Goal: Find specific page/section: Find specific page/section

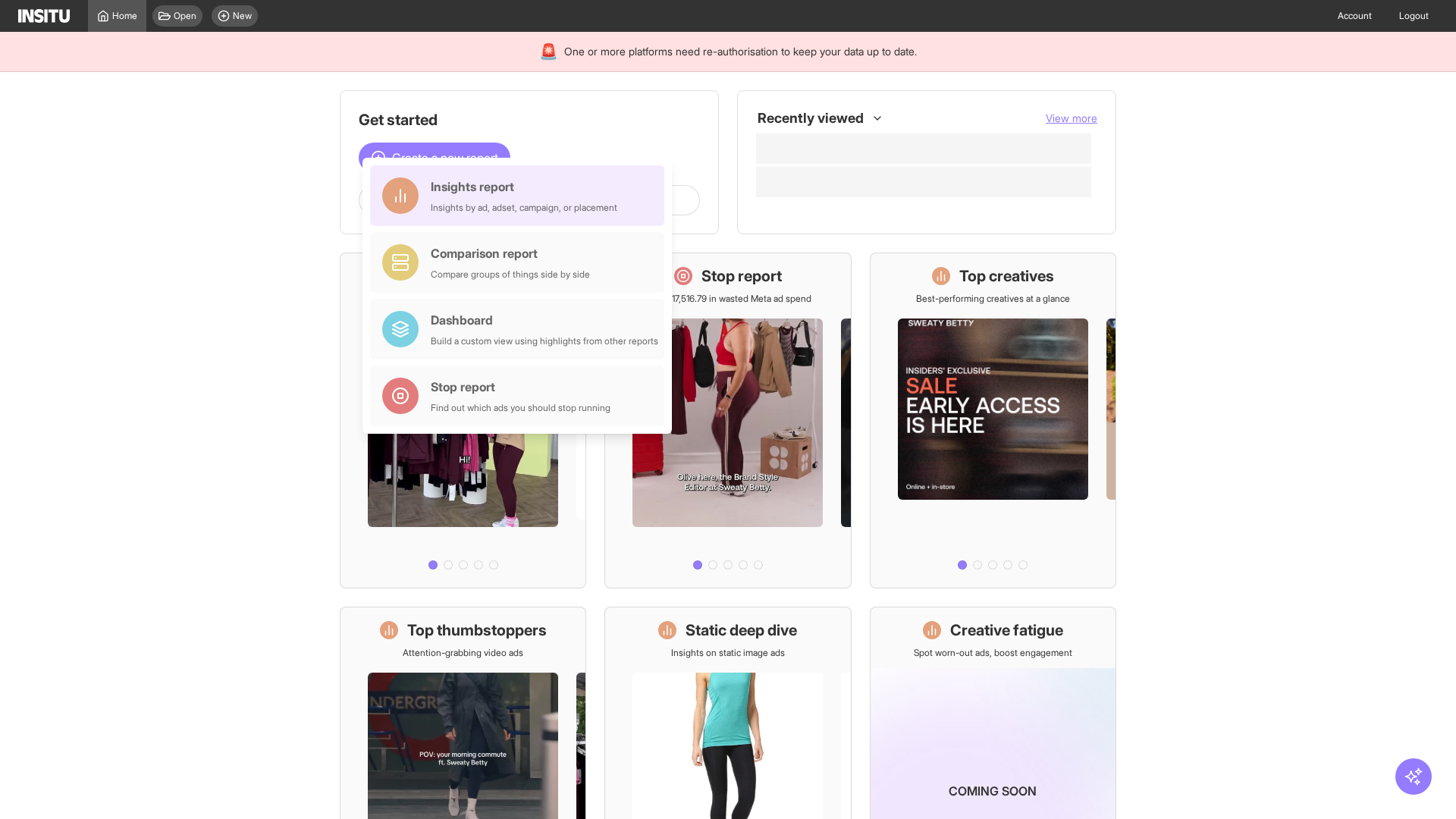
click at [521, 196] on div "Insights report Insights by ad, adset, campaign, or placement" at bounding box center [524, 196] width 186 height 36
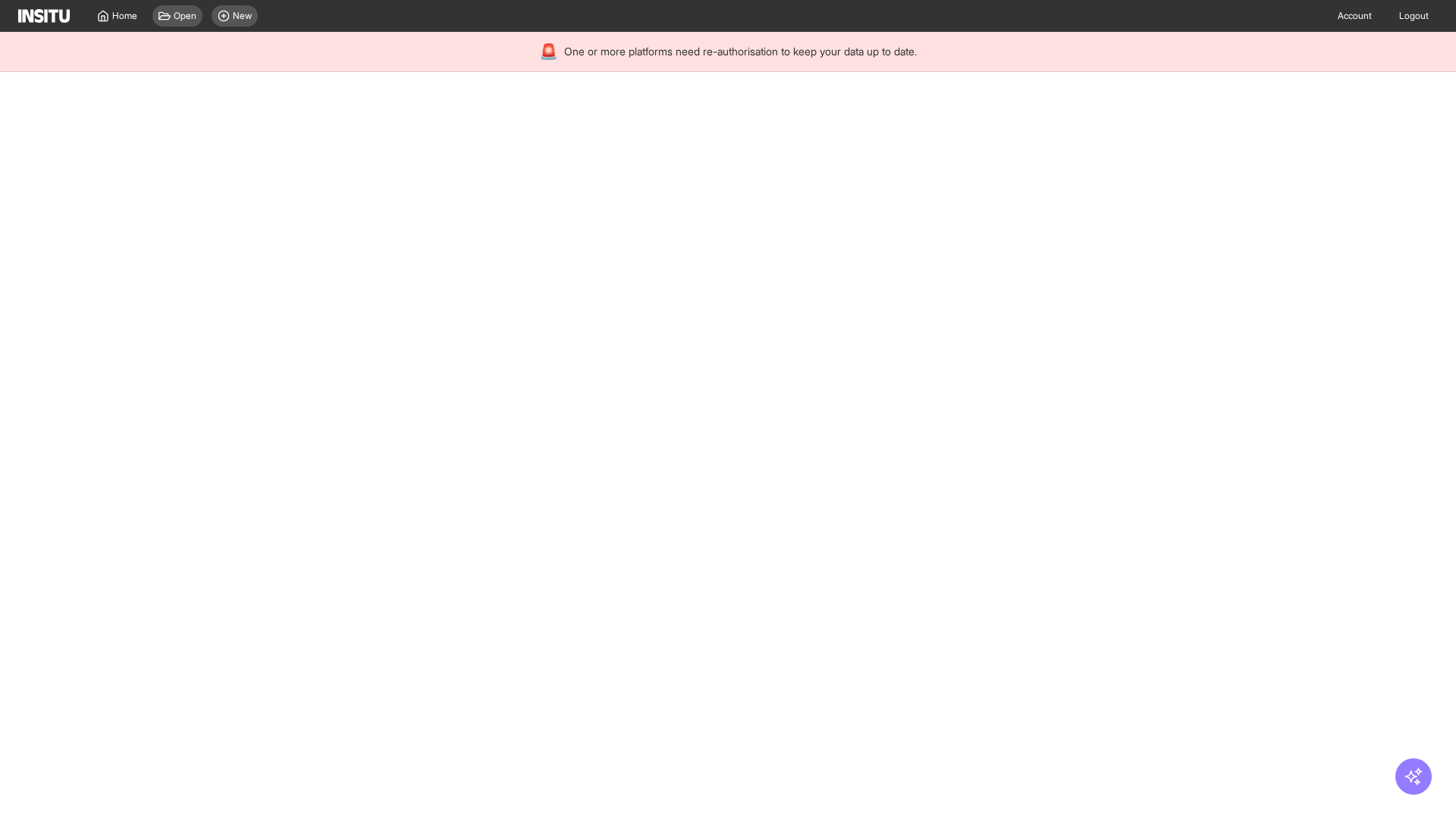
select select "**"
